Goal: Task Accomplishment & Management: Use online tool/utility

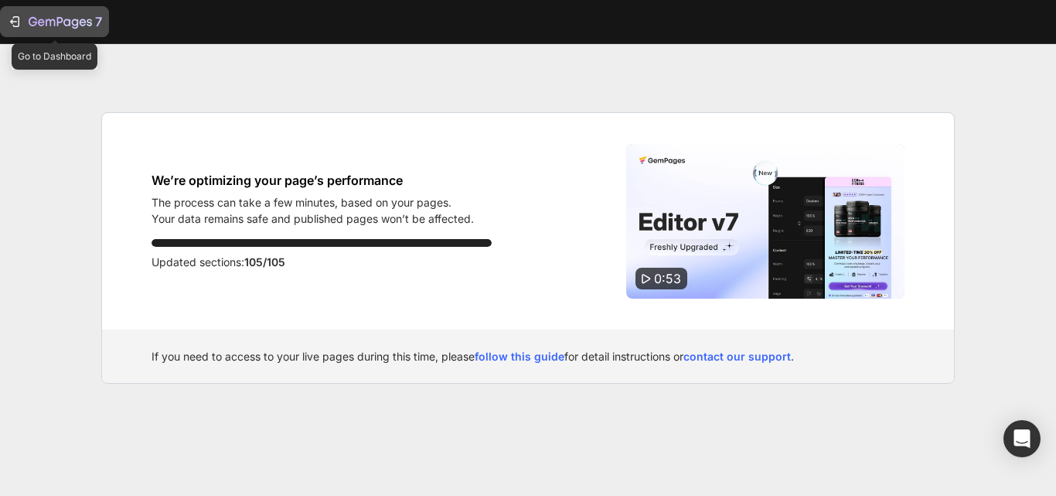
click at [14, 20] on icon "button" at bounding box center [14, 21] width 15 height 15
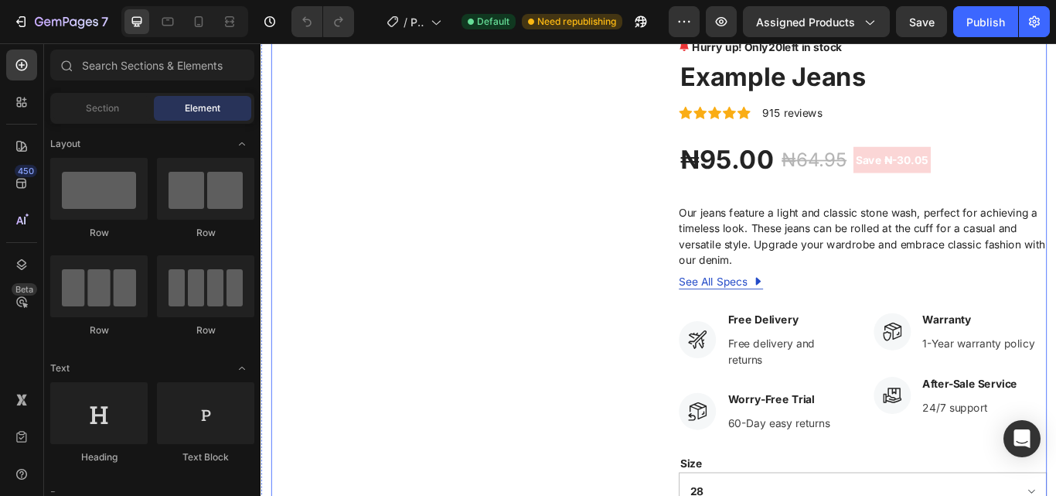
scroll to position [619, 0]
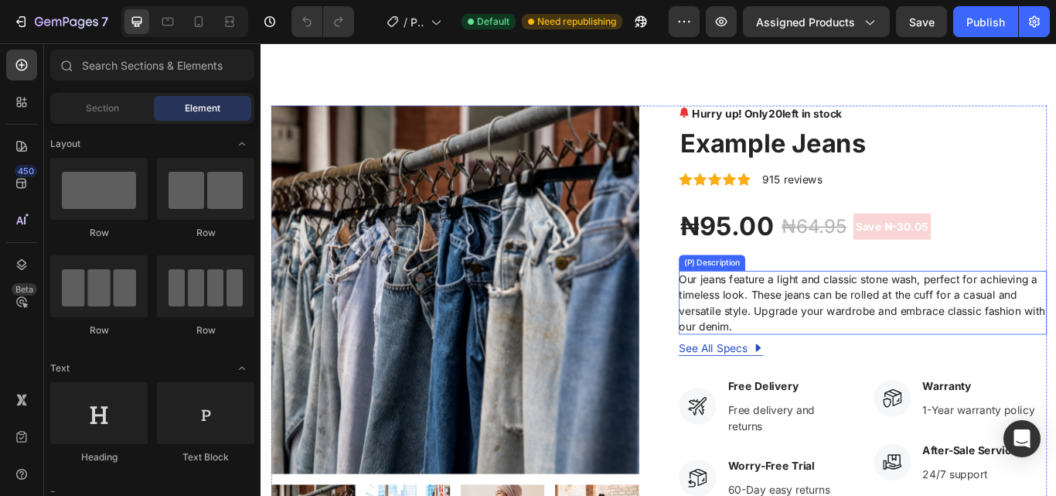
click at [831, 315] on p "Our jeans feature a light and classic stone wash, perfect for achieving a timel…" at bounding box center [961, 345] width 427 height 71
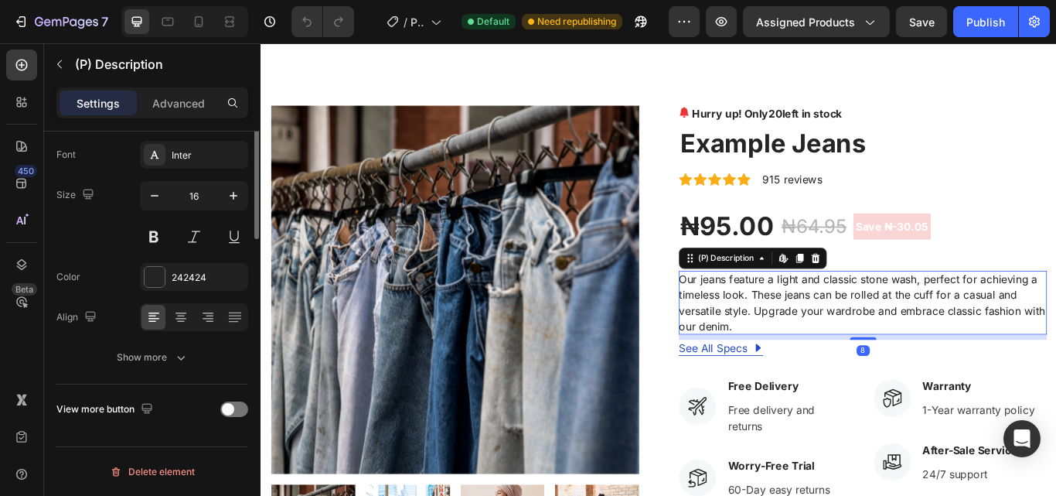
scroll to position [0, 0]
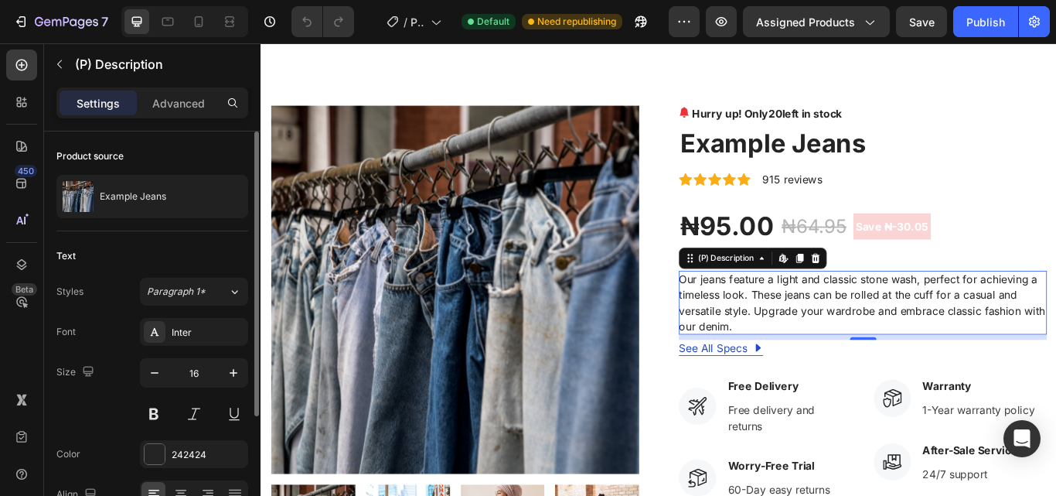
drag, startPoint x: 177, startPoint y: 94, endPoint x: 170, endPoint y: 158, distance: 63.8
click at [170, 158] on div "Settings Advanced Product source Example Jeans Text Styles Paragraph 1* Font In…" at bounding box center [152, 313] width 217 height 452
click at [179, 99] on p "Advanced" at bounding box center [178, 103] width 53 height 16
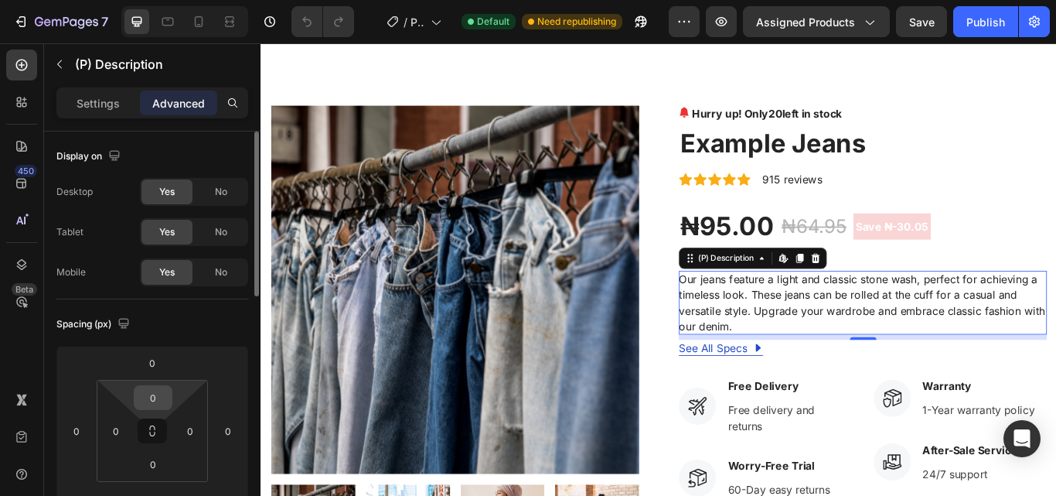
click at [152, 391] on input "0" at bounding box center [153, 397] width 31 height 23
click at [164, 397] on input "0" at bounding box center [153, 397] width 31 height 23
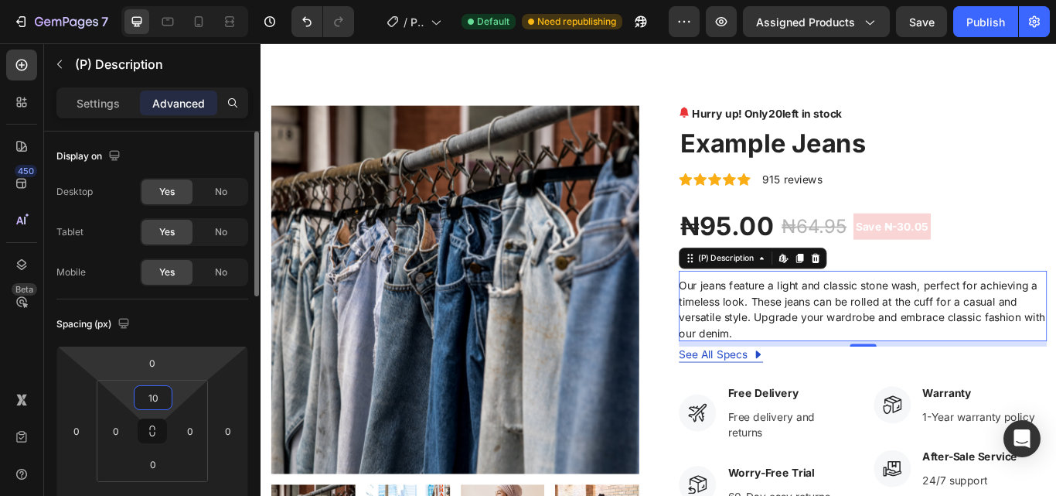
type input "1"
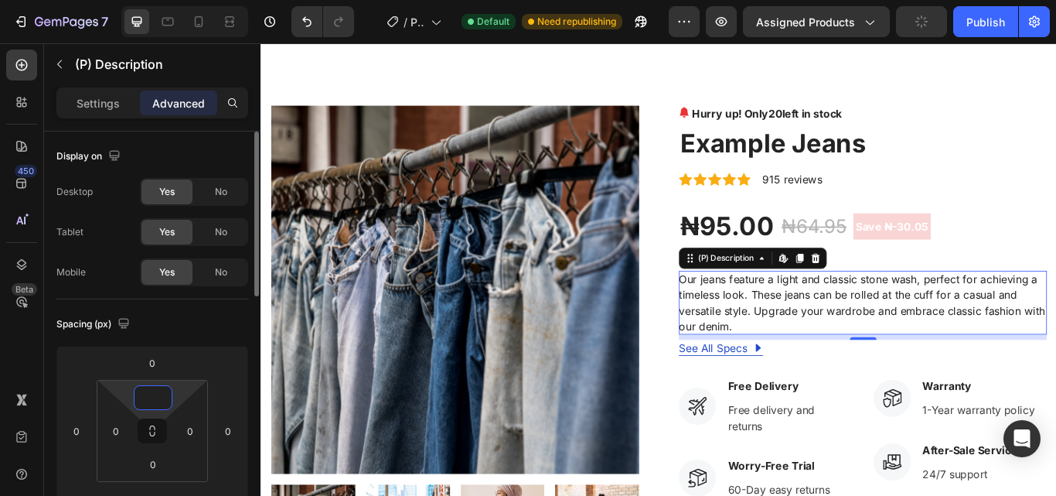
scroll to position [773, 0]
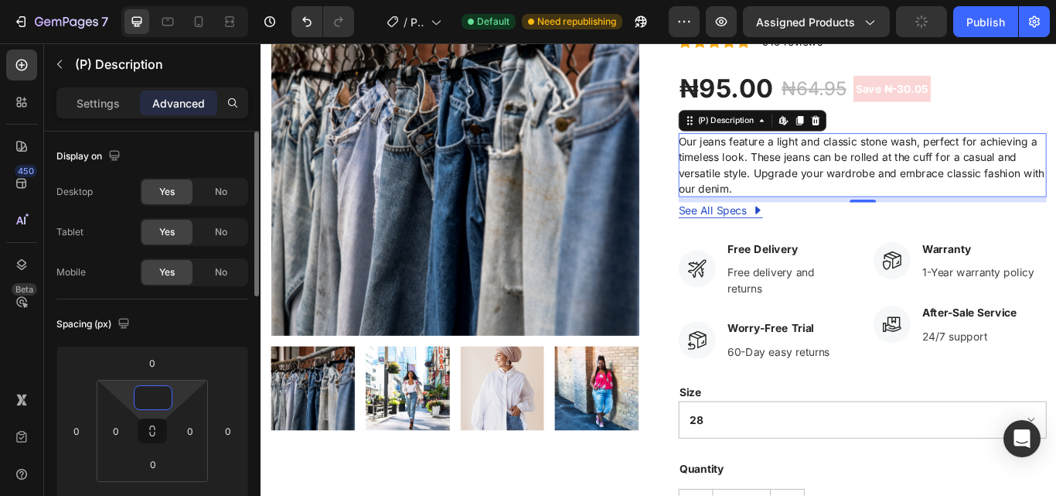
click at [181, 322] on div "Spacing (px)" at bounding box center [152, 324] width 192 height 25
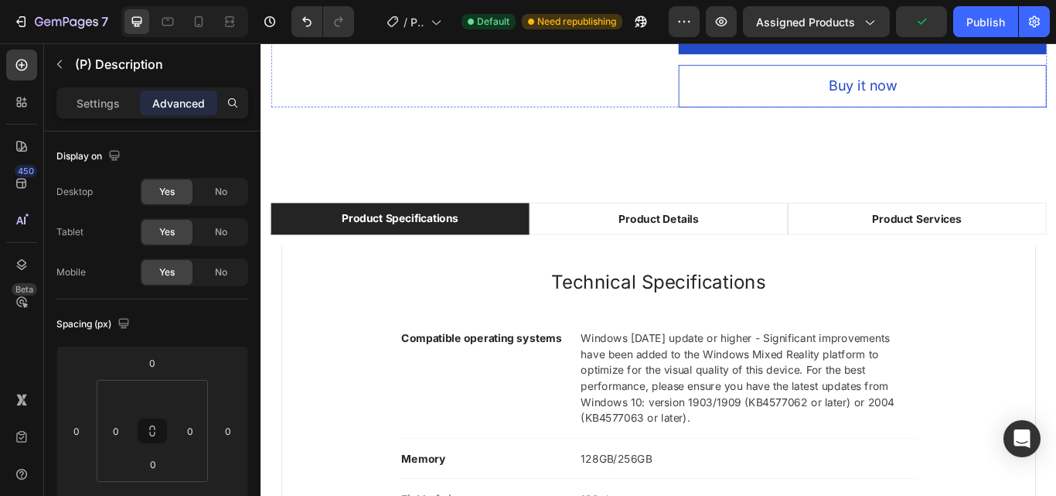
scroll to position [1469, 0]
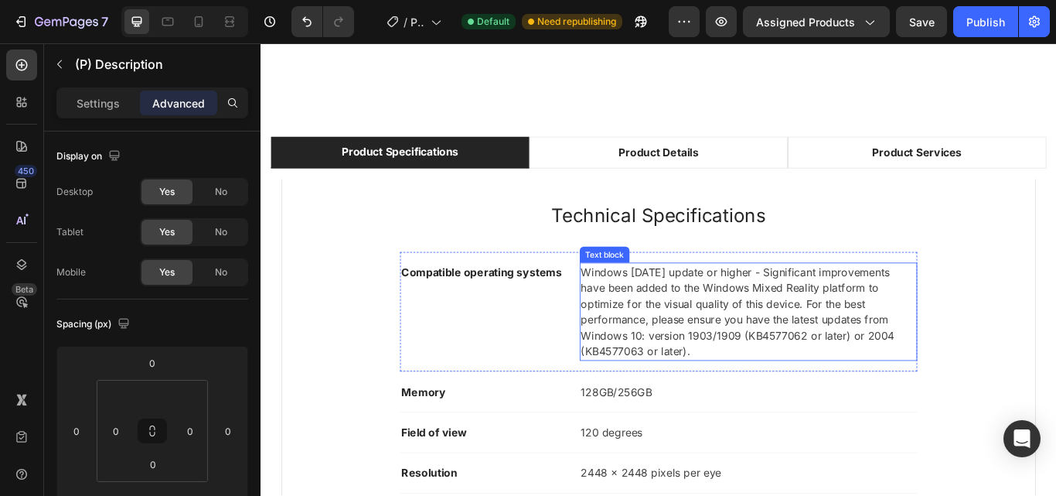
click at [661, 321] on p "Windows [DATE] update or higher - Significant improvements have been added to t…" at bounding box center [829, 356] width 391 height 111
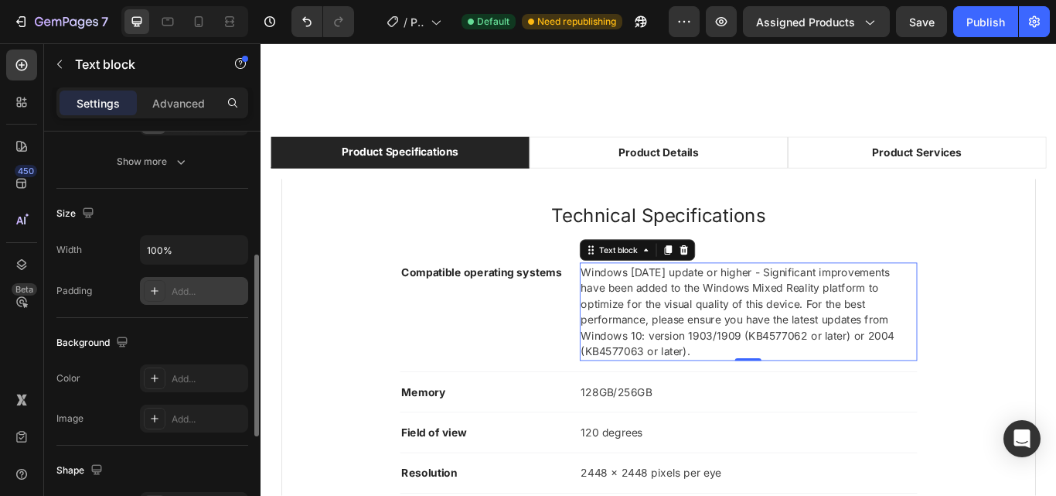
scroll to position [199, 0]
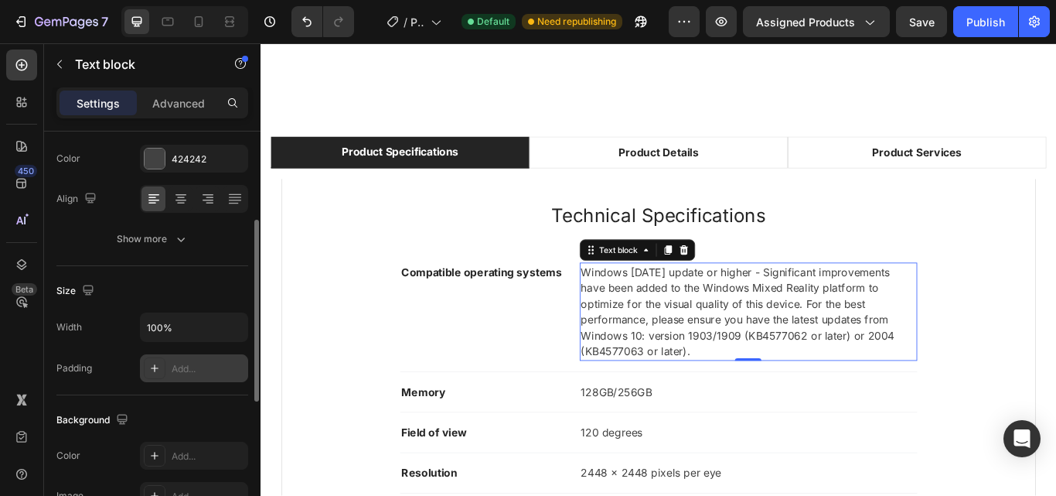
click at [186, 364] on div "Add..." at bounding box center [208, 369] width 73 height 14
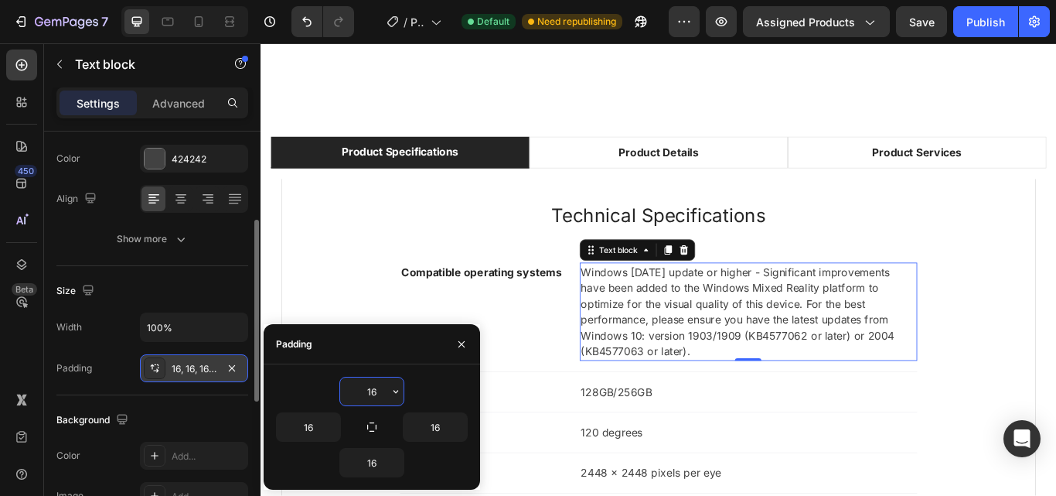
type textarea "16"
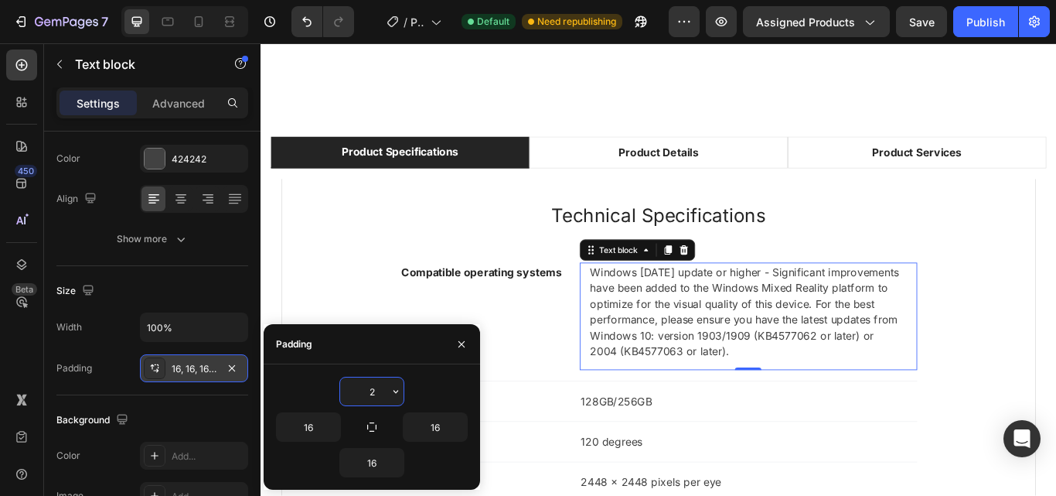
type input "26"
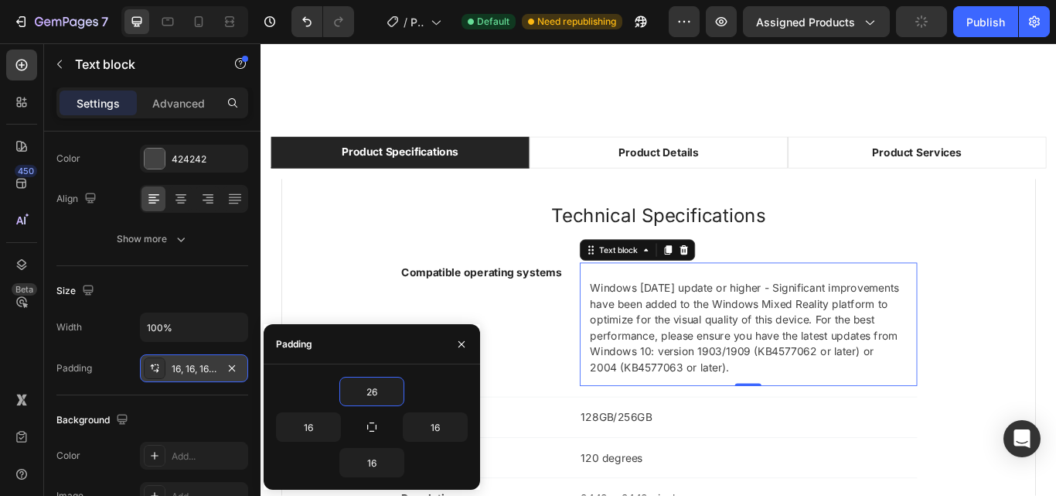
click at [459, 343] on icon "button" at bounding box center [461, 344] width 12 height 12
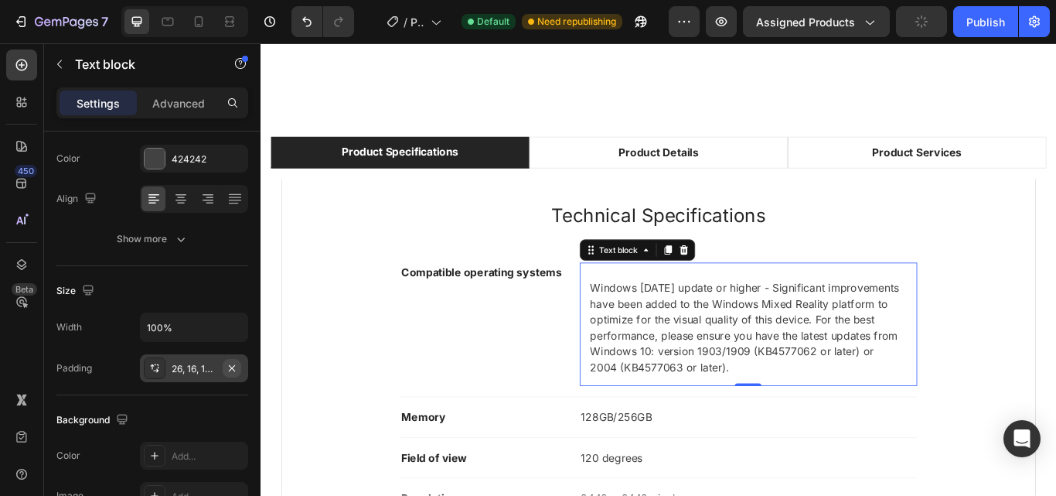
click at [235, 369] on icon "button" at bounding box center [232, 368] width 12 height 12
